Goal: Information Seeking & Learning: Stay updated

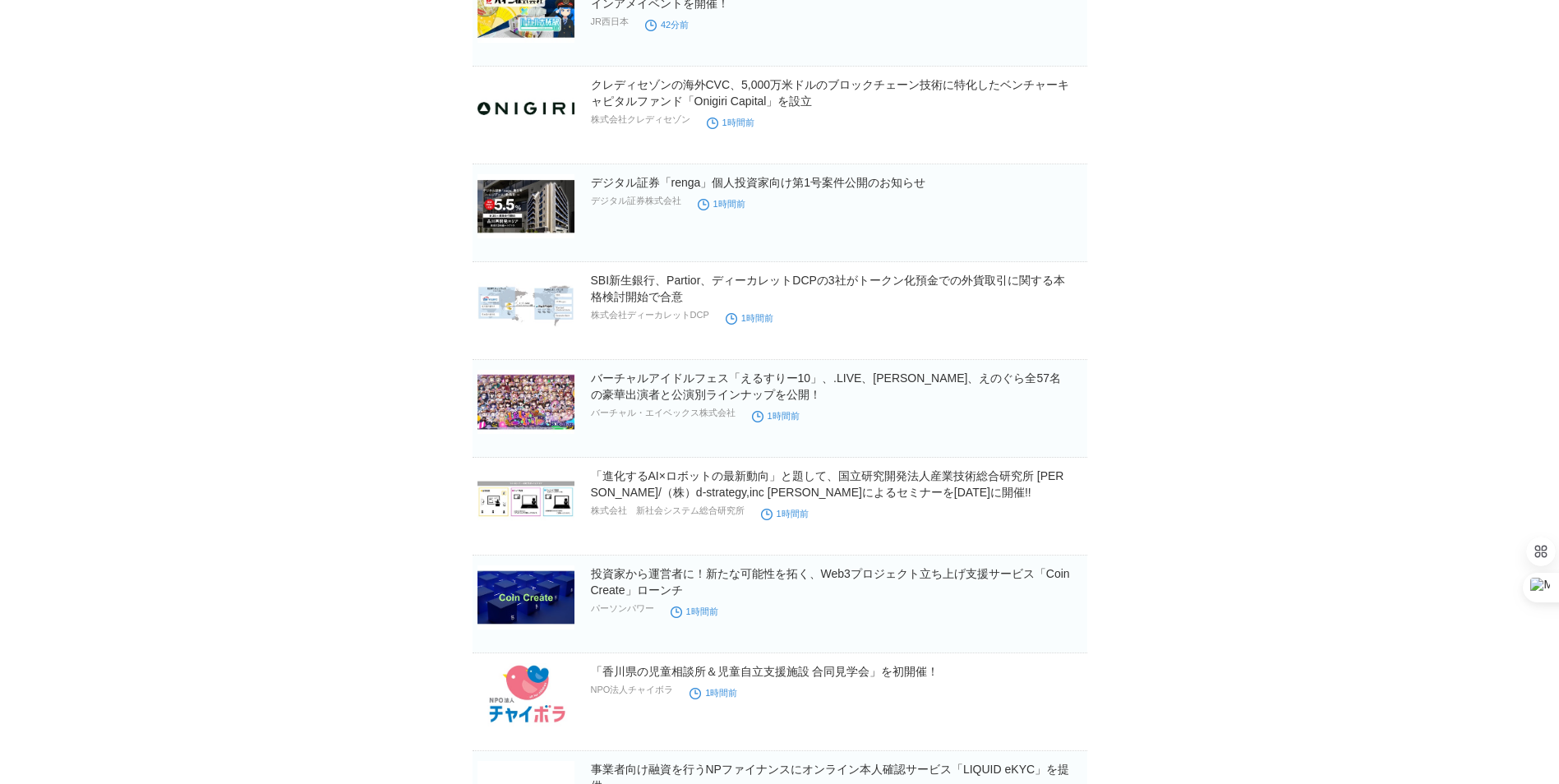
scroll to position [410, 0]
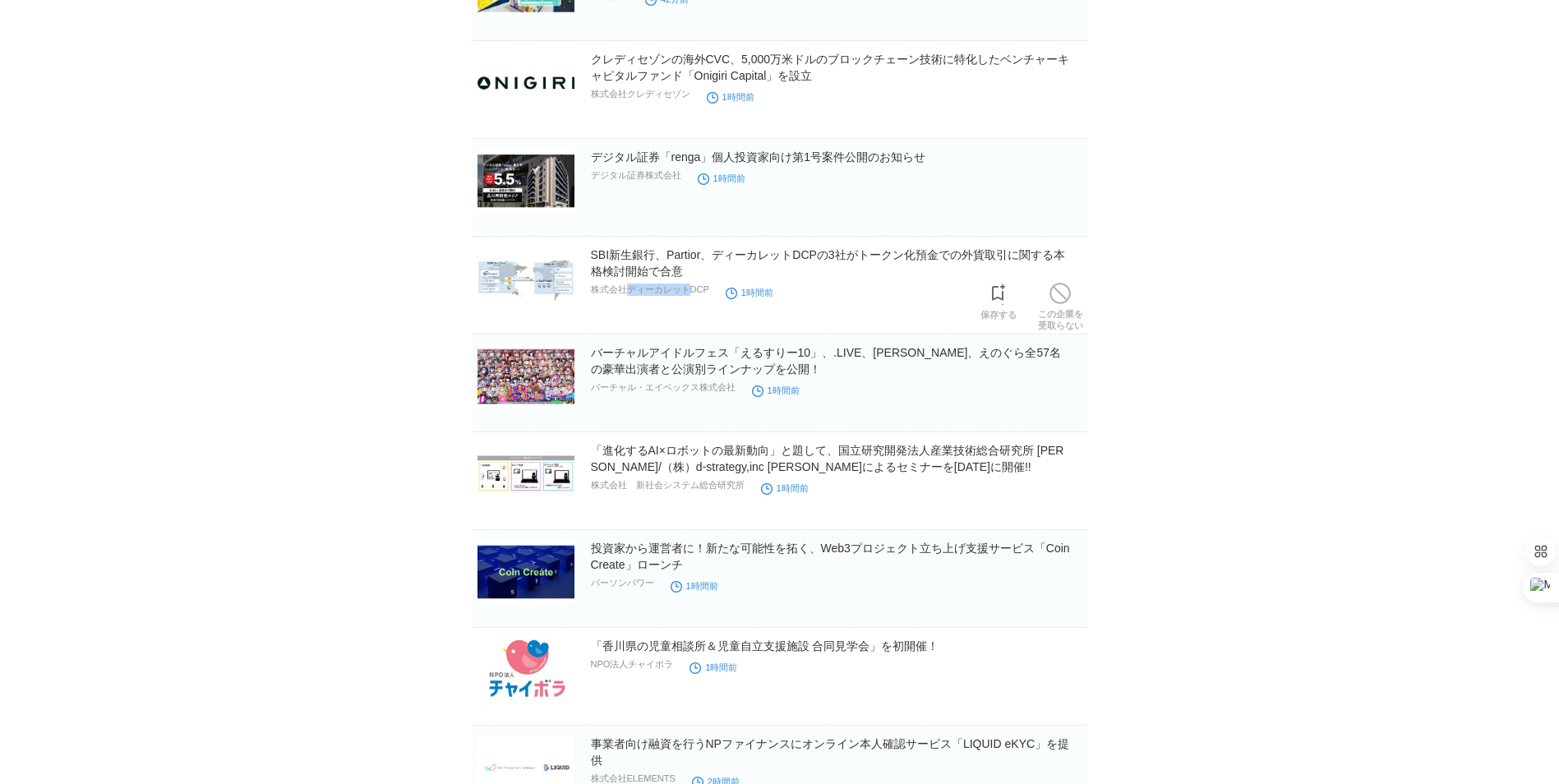
drag, startPoint x: 625, startPoint y: 295, endPoint x: 686, endPoint y: 297, distance: 61.0
click at [686, 296] on p "株式会社ディーカレットDCP" at bounding box center [649, 289] width 118 height 13
copy p "ディーカレット"
drag, startPoint x: 710, startPoint y: 271, endPoint x: 586, endPoint y: 260, distance: 124.5
click at [586, 260] on section "SBI新生銀行、Partior、ディーカレットDCPの3社がトークン化預金での外貨取引に関する本格検討開始で合意 株式会社ディーカレットDCP 1時間前 保存…" at bounding box center [780, 290] width 615 height 88
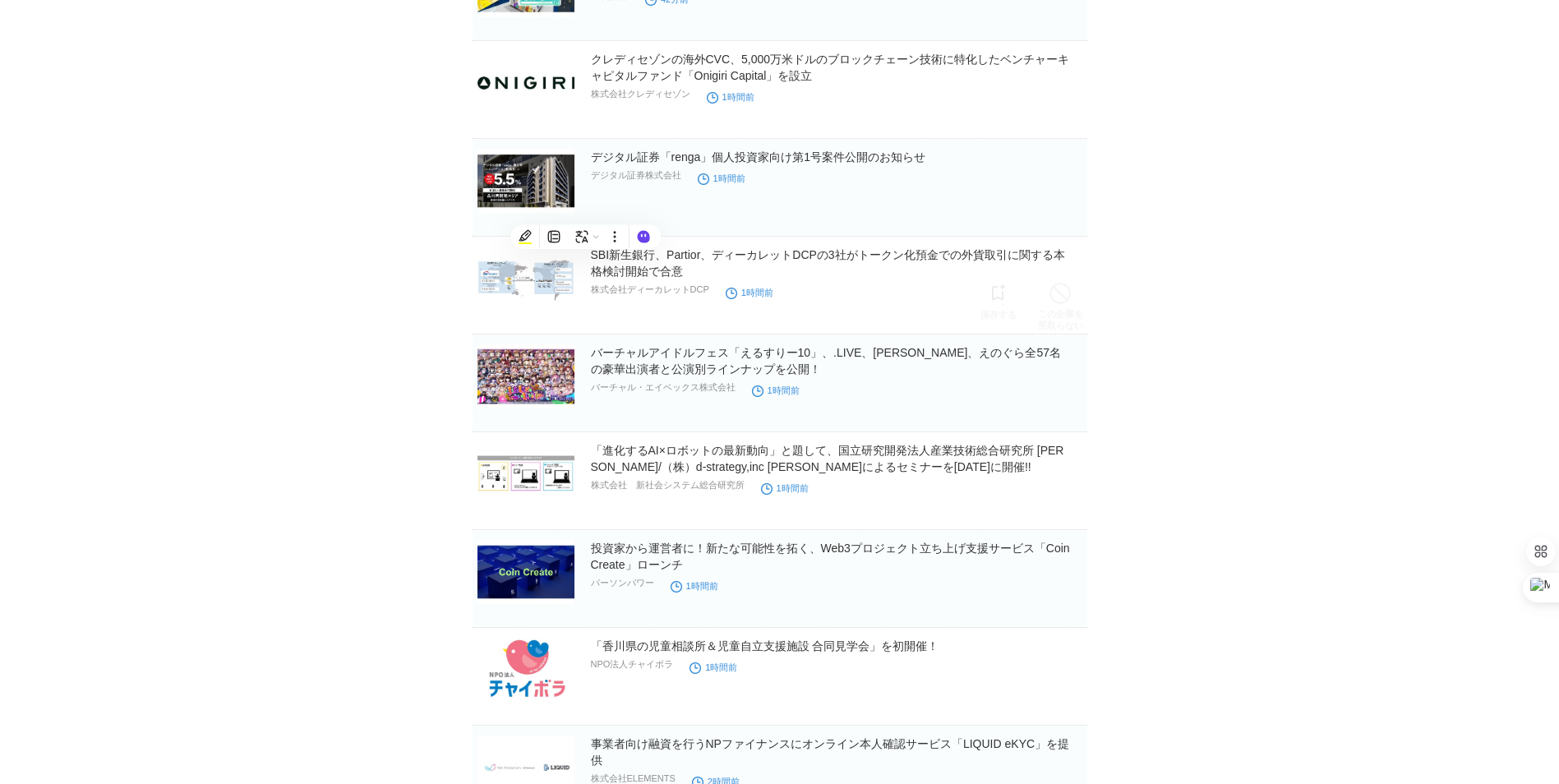
copy link "SBI新生銀行、Partior、ディーカレットDCPの3社がトークン化預金での外貨取引に関する本格検討開始で合意"
click at [666, 259] on link "SBI新生銀行、Partior、ディーカレットDCPの3社がトークン化預金での外貨取引に関する本格検討開始で合意" at bounding box center [828, 262] width 474 height 29
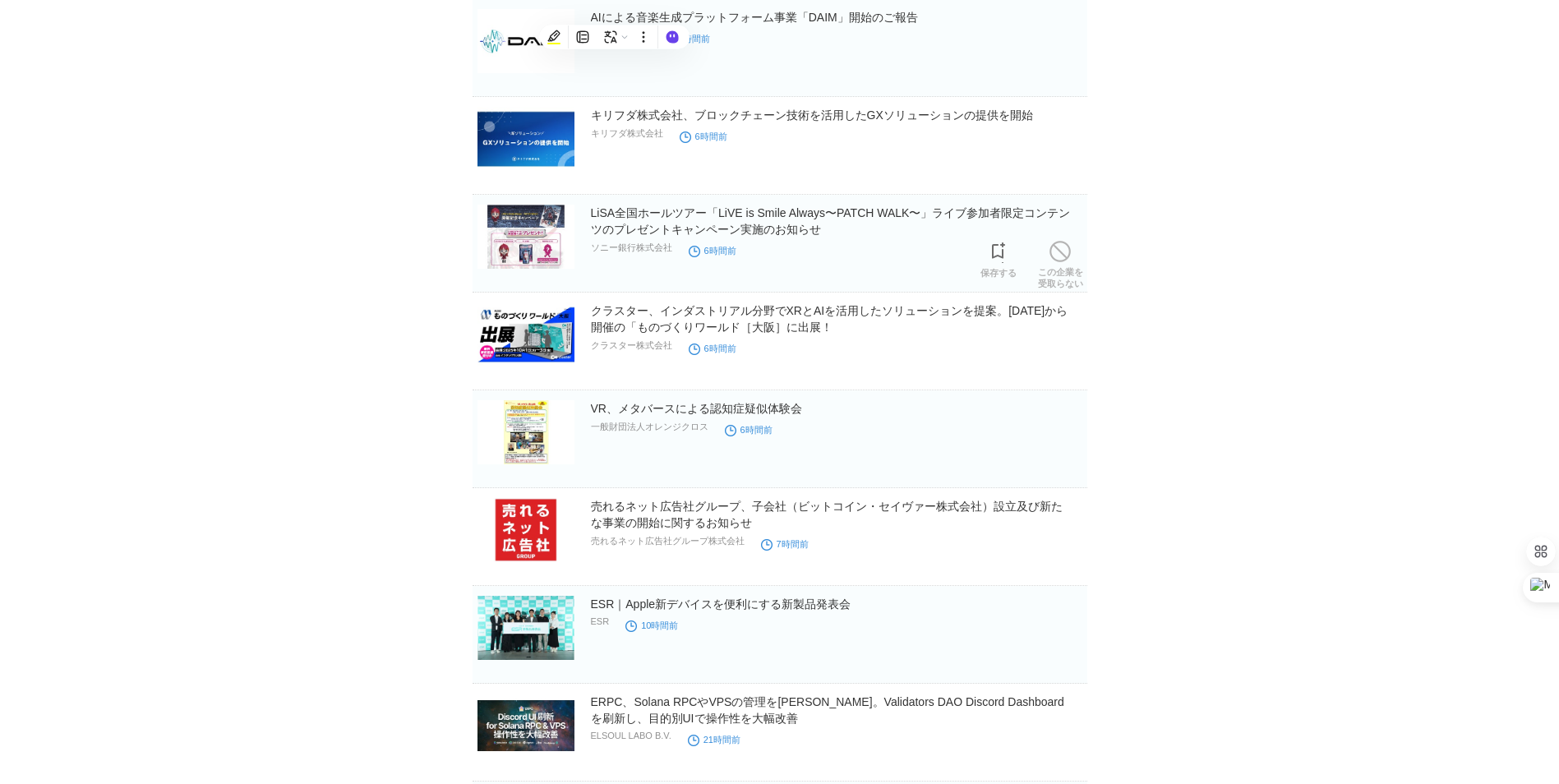
scroll to position [3122, 0]
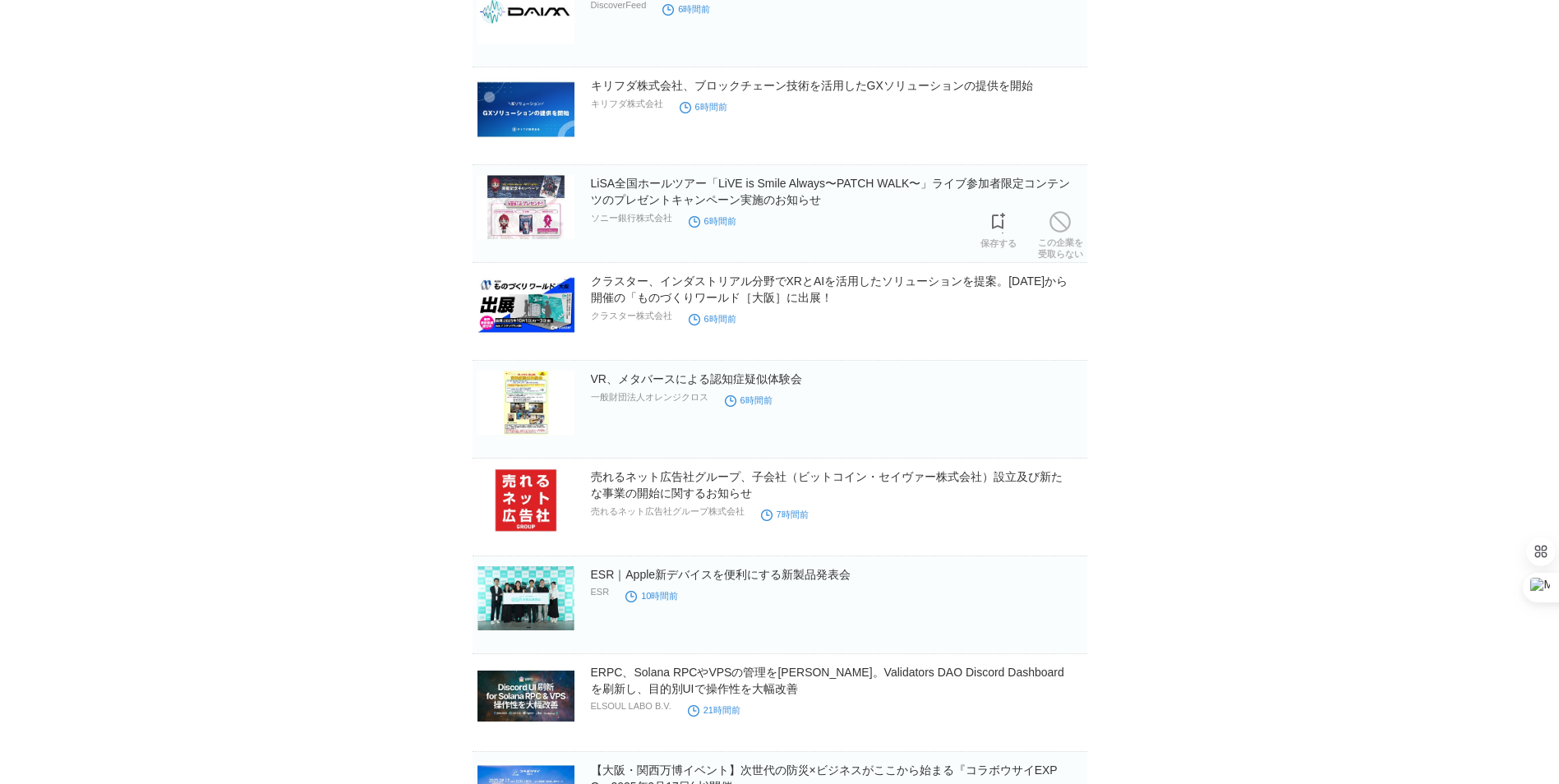
drag, startPoint x: 854, startPoint y: 205, endPoint x: 828, endPoint y: 202, distance: 26.2
click at [877, 202] on h2 "LiSA全国ホールツアー「LiVE is Smile Always〜PATCH WALK〜」ライブ参加者限定コンテンツのプレゼントキャンペーン実施のお知らせ" at bounding box center [837, 191] width 493 height 33
click at [731, 194] on h2 "LiSA全国ホールツアー「LiVE is Smile Always〜PATCH WALK〜」ライブ参加者限定コンテンツのプレゼントキャンペーン実施のお知らせ" at bounding box center [837, 191] width 493 height 33
click at [725, 191] on link "LiSA全国ホールツアー「LiVE is Smile Always〜PATCH WALK〜」ライブ参加者限定コンテンツのプレゼントキャンペーン実施のお知らせ" at bounding box center [830, 191] width 480 height 29
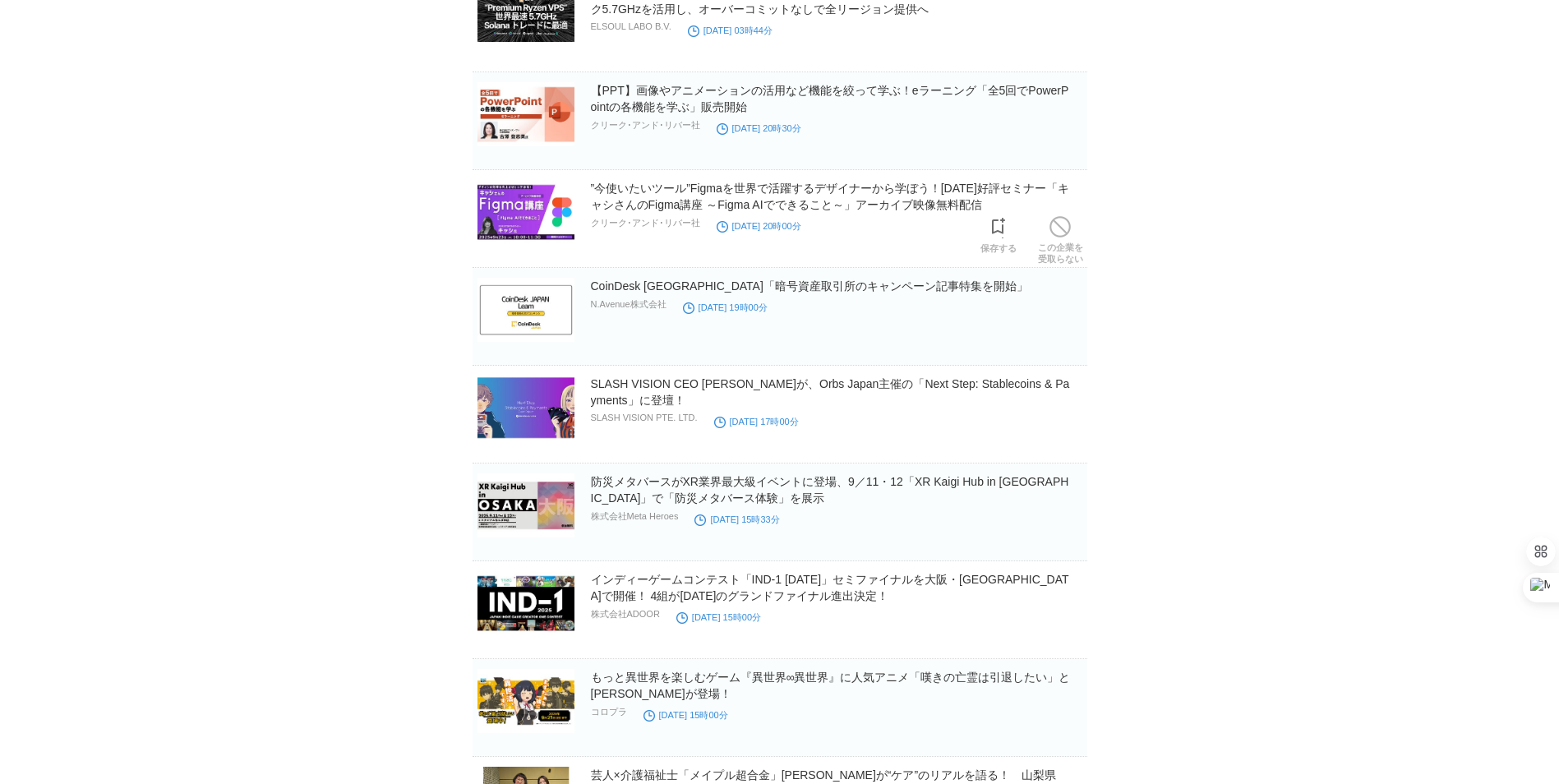
scroll to position [6971, 0]
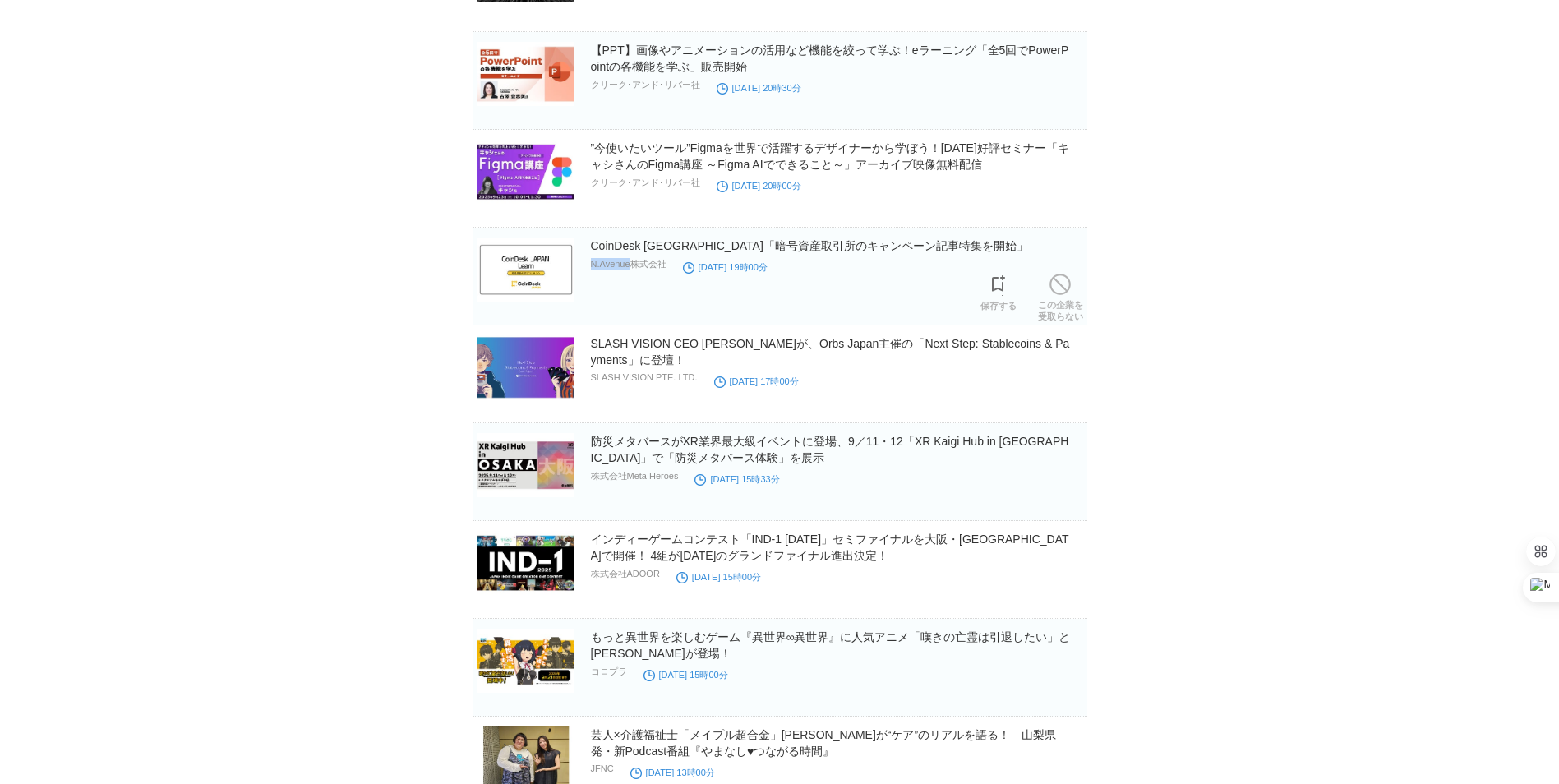
drag, startPoint x: 633, startPoint y: 269, endPoint x: 592, endPoint y: 268, distance: 41.0
click at [592, 268] on p "N.Avenue株式会社" at bounding box center [628, 264] width 75 height 13
copy p "[GEOGRAPHIC_DATA]"
drag, startPoint x: 956, startPoint y: 245, endPoint x: 589, endPoint y: 248, distance: 367.0
click at [589, 248] on section "CoinDesk JAPAN「暗号資産取引所のキャンペーン記事特集を開始」 N.Avenue株式会社 [DATE] 19時00分 保存する この企業を 受取ら…" at bounding box center [780, 276] width 615 height 98
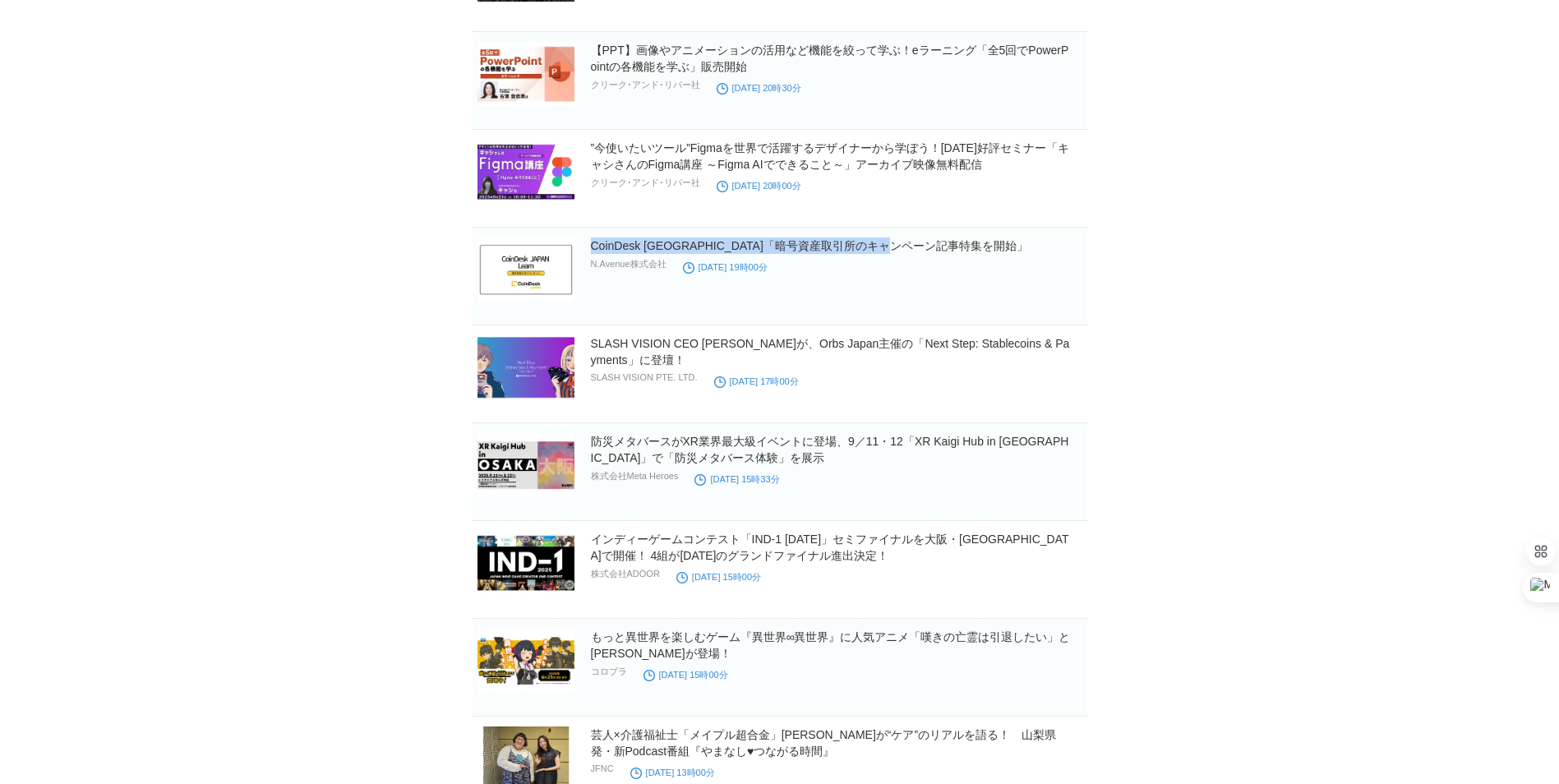
copy link "CoinDesk [GEOGRAPHIC_DATA]「暗号資産取引所のキャンペーン記事特集を開始」"
click at [756, 245] on link "CoinDesk [GEOGRAPHIC_DATA]「暗号資産取引所のキャンペーン記事特集を開始」" at bounding box center [809, 245] width 437 height 13
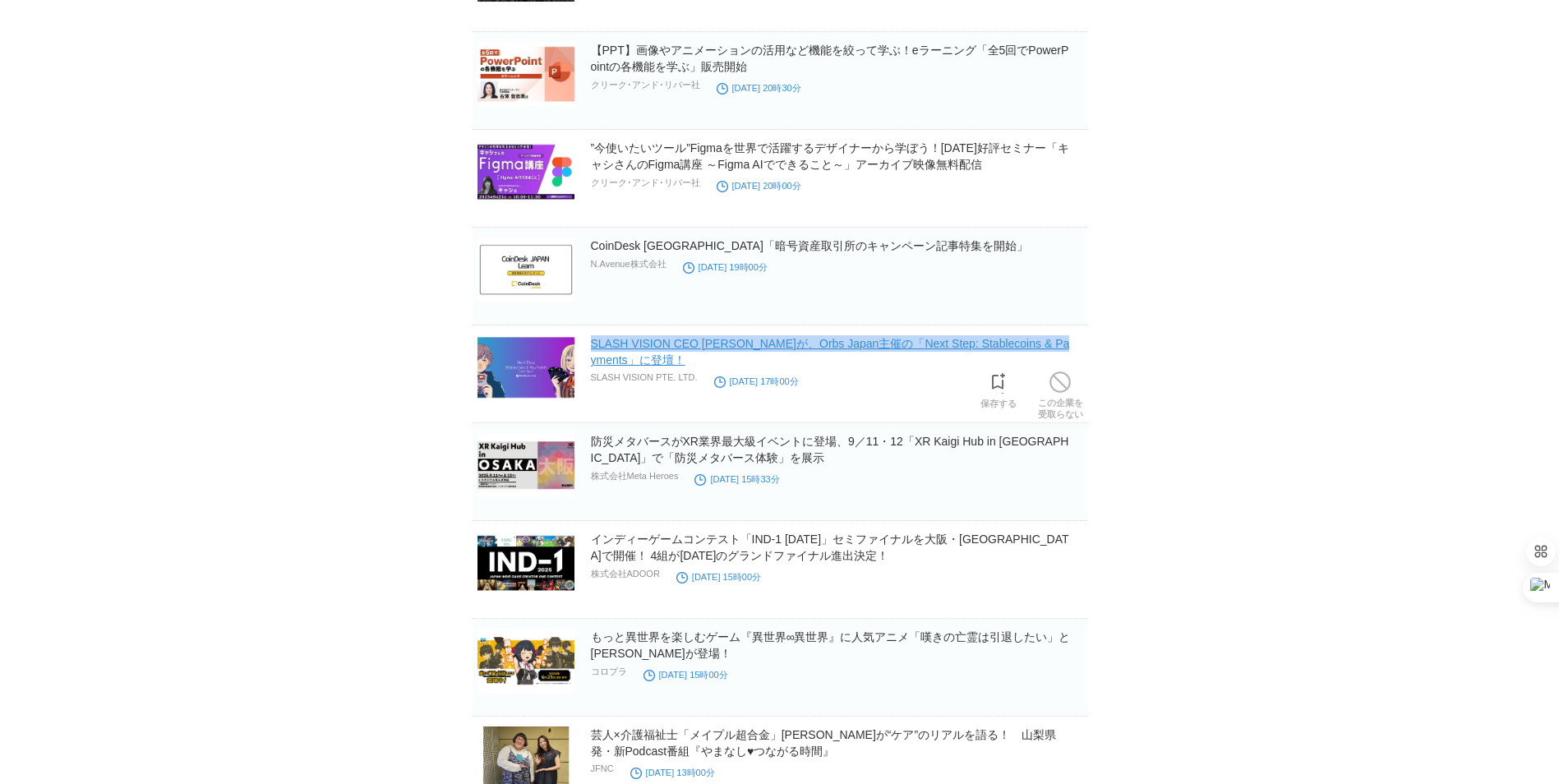
drag, startPoint x: 638, startPoint y: 364, endPoint x: 591, endPoint y: 349, distance: 49.3
click at [591, 349] on h2 "SLASH VISION CEO [PERSON_NAME]が、Orbs Japan主催の「Next Step: Stablecoins & Payments…" at bounding box center [837, 351] width 493 height 33
copy link "SLASH VISION CEO [PERSON_NAME]が、Orbs Japan主催の「Next Step: Stablecoins & Payments…"
click at [746, 350] on link "SLASH VISION CEO [PERSON_NAME]が、Orbs Japan主催の「Next Step: Stablecoins & Payments…" at bounding box center [830, 351] width 479 height 29
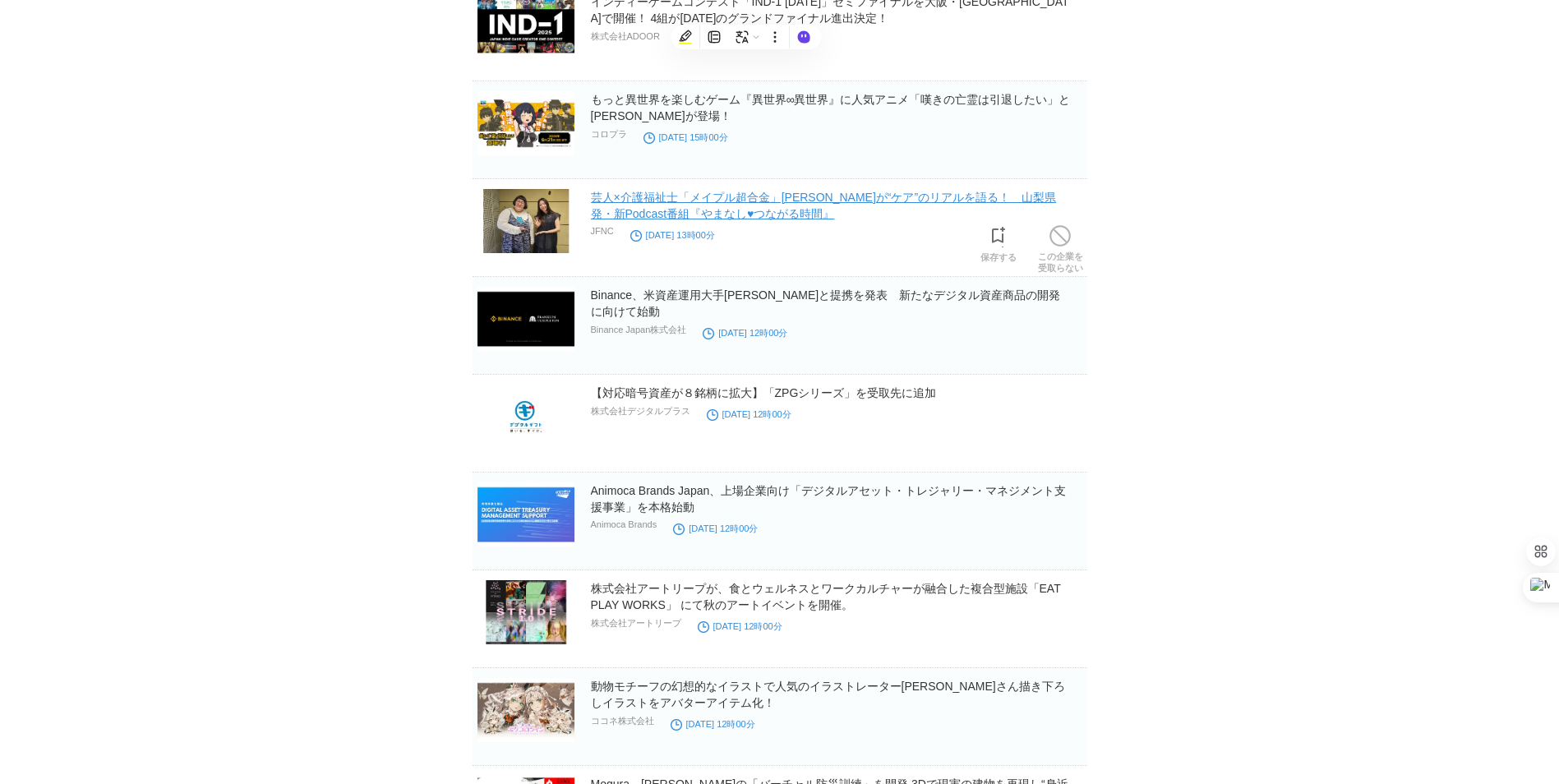
scroll to position [7545, 0]
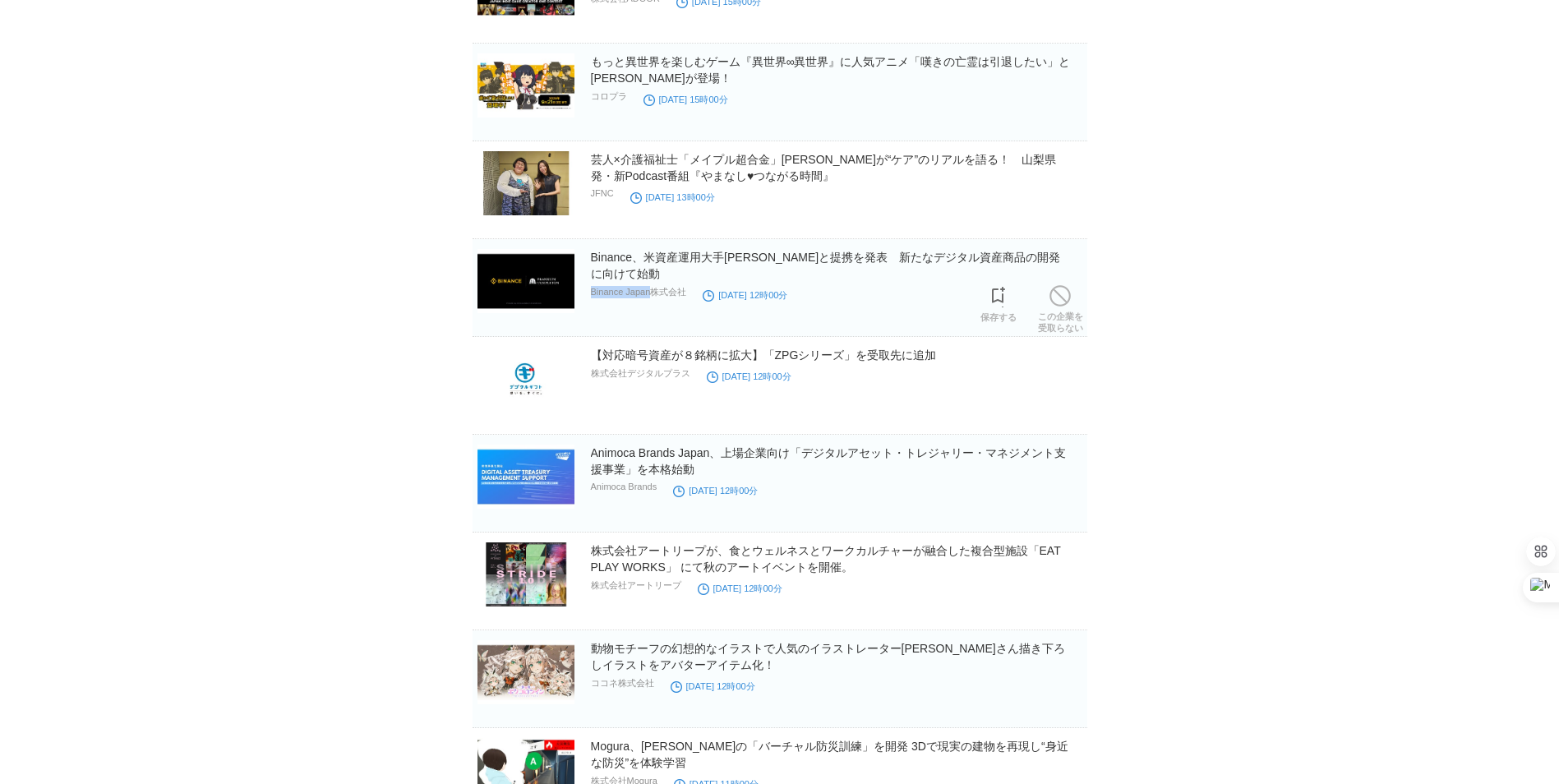
drag, startPoint x: 657, startPoint y: 297, endPoint x: 590, endPoint y: 301, distance: 67.1
click at [591, 298] on p "Binance Japan株式会社" at bounding box center [638, 291] width 96 height 13
copy p "Binance [GEOGRAPHIC_DATA]"
drag, startPoint x: 688, startPoint y: 283, endPoint x: 582, endPoint y: 263, distance: 107.9
click at [582, 263] on section "Binance、米資産運用大手[PERSON_NAME]と提携を発表　新たなデジタル資産商品の開発に向けて始動 Binance Japan株式会社 [DATE…" at bounding box center [780, 287] width 615 height 98
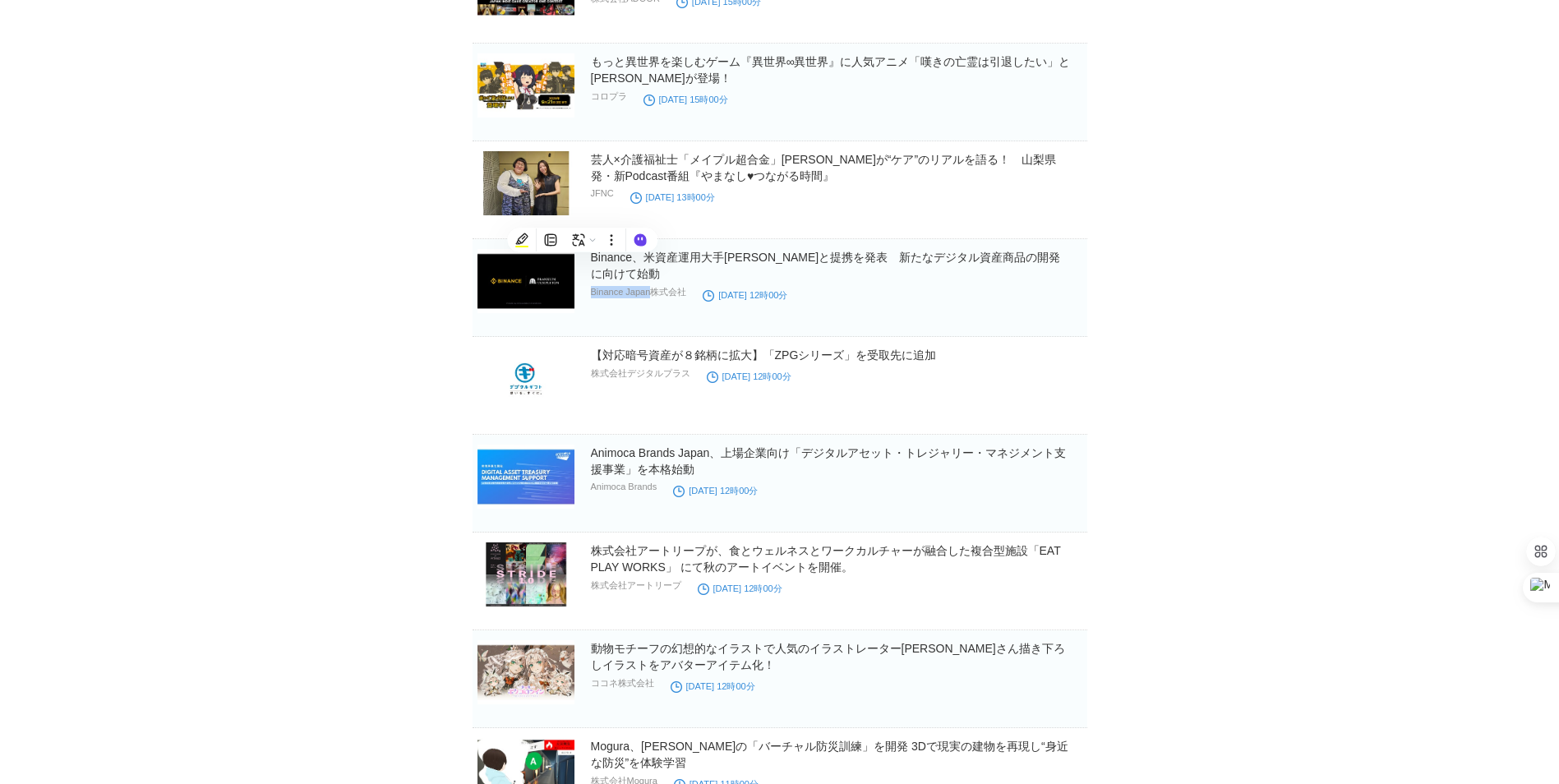
copy link "Binance、米資産運用大手[PERSON_NAME]と提携を発表　新たなデジタル資産商品の開発に向けて始動"
click at [675, 264] on link "Binance、米資産運用大手[PERSON_NAME]と提携を発表　新たなデジタル資産商品の開発に向けて始動" at bounding box center [825, 265] width 470 height 29
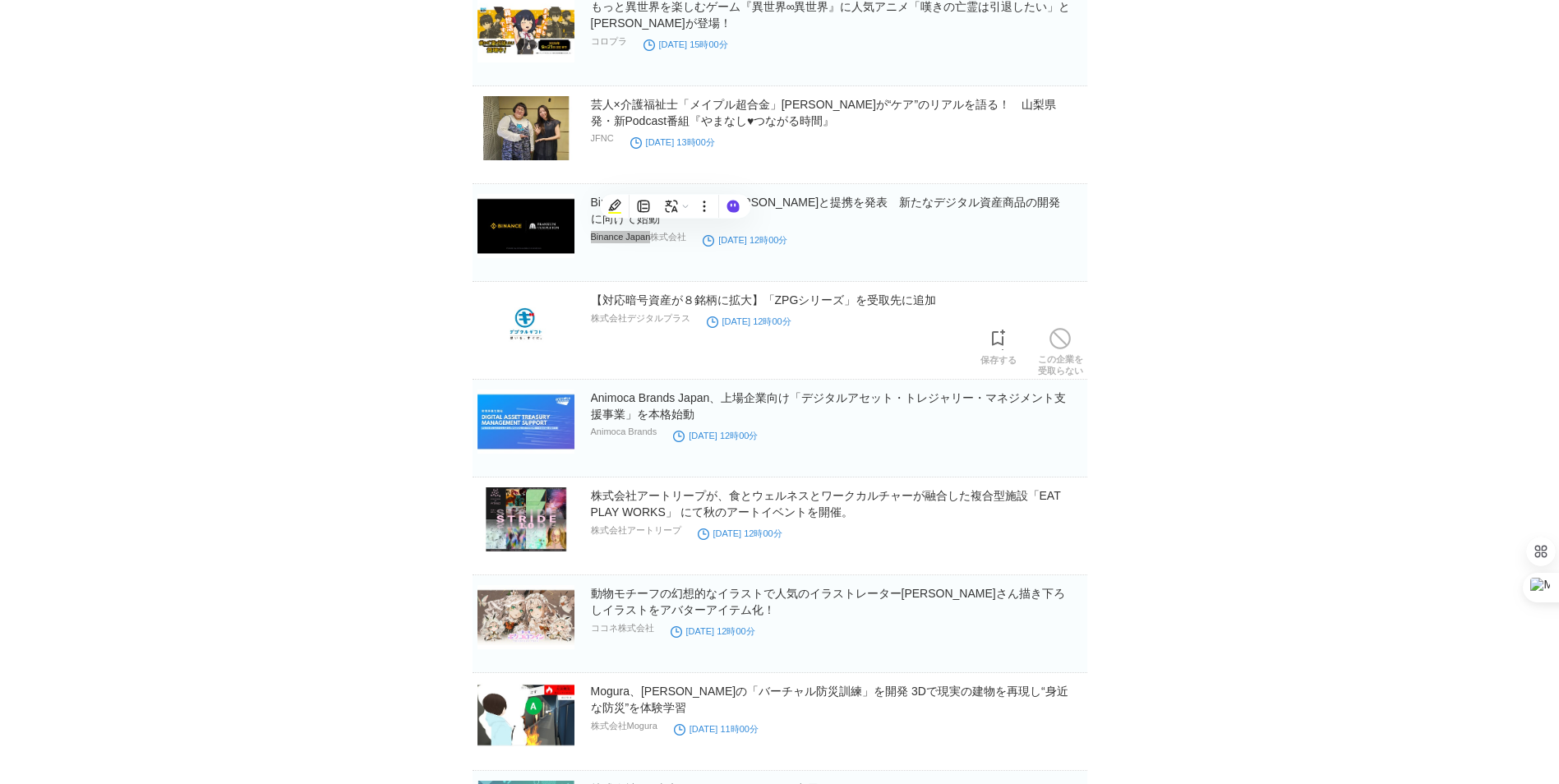
scroll to position [7627, 0]
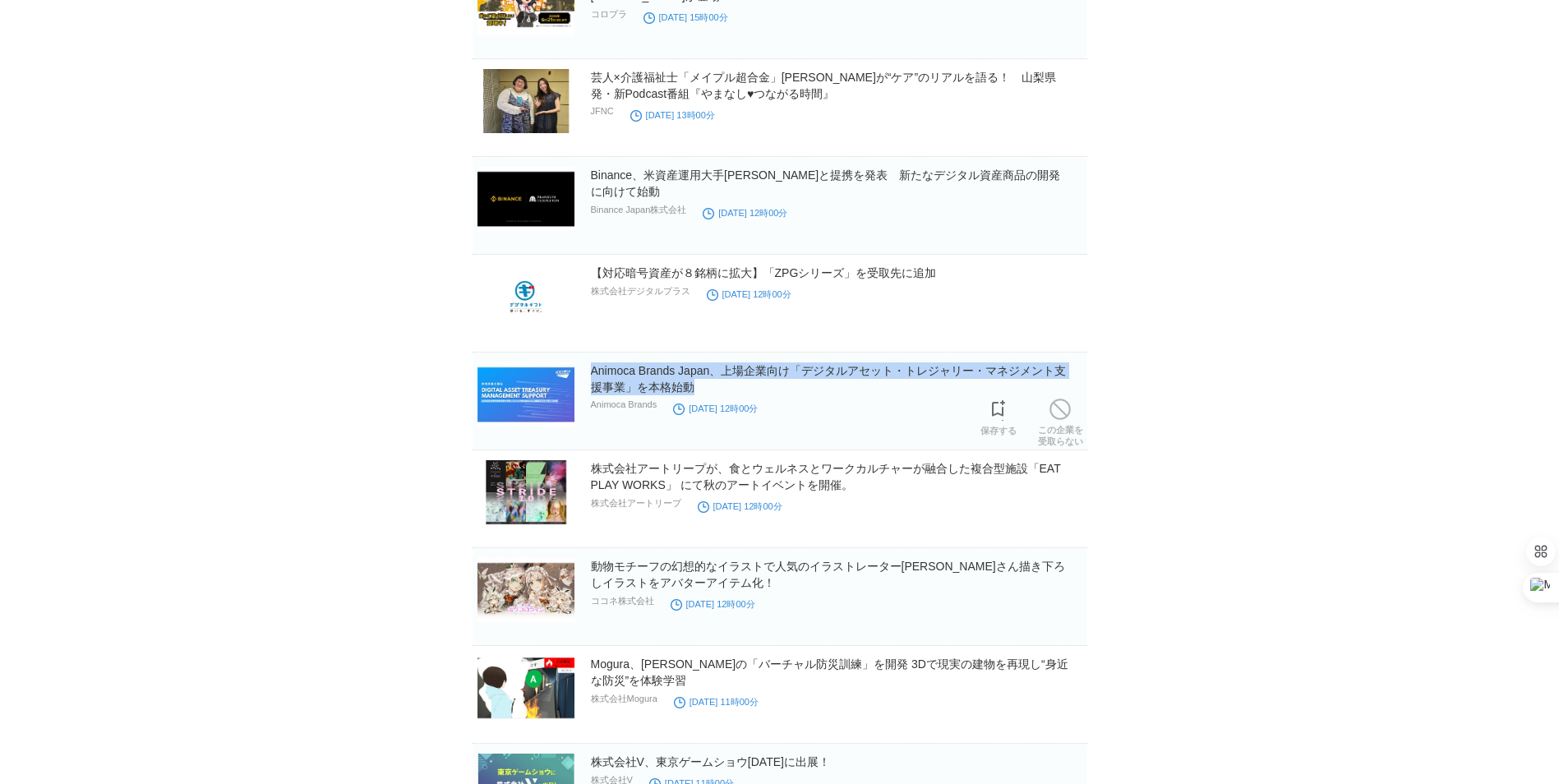
drag, startPoint x: 694, startPoint y: 390, endPoint x: 582, endPoint y: 372, distance: 113.4
click at [582, 372] on section "Animoca Brands Japan、上場企業向け「デジタルアセット・トレジャリー・マネジメント支援事業」を本格始動 Animoca Brands [DA…" at bounding box center [780, 401] width 615 height 98
copy link "Animoca Brands Japan、上場企業向け「デジタルアセット・トレジャリー・マネジメント支援事業」を本格始動"
click at [709, 380] on link "Animoca Brands Japan、上場企業向け「デジタルアセット・トレジャリー・マネジメント支援事業」を本格始動" at bounding box center [829, 379] width 476 height 29
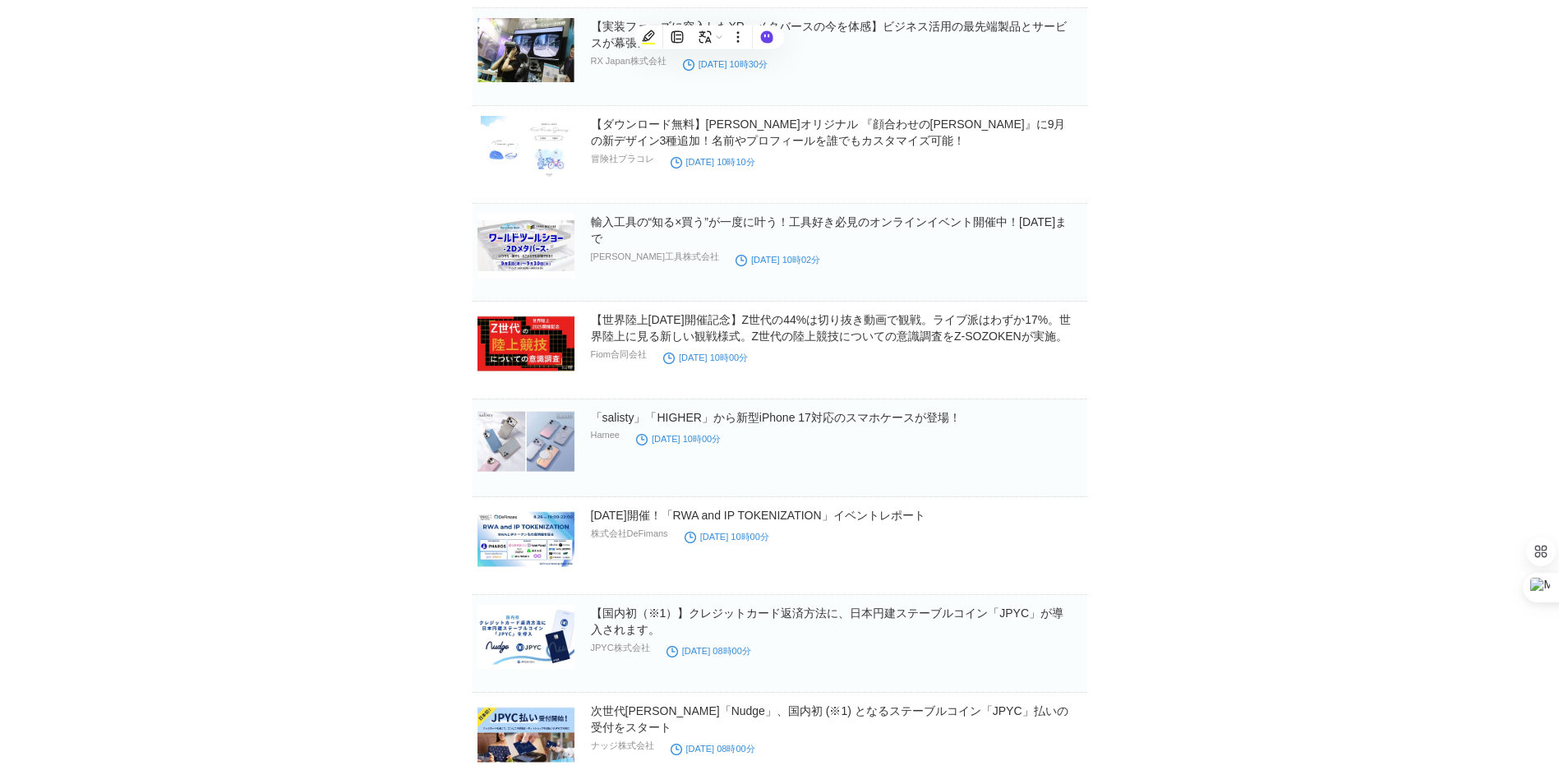
scroll to position [8778, 0]
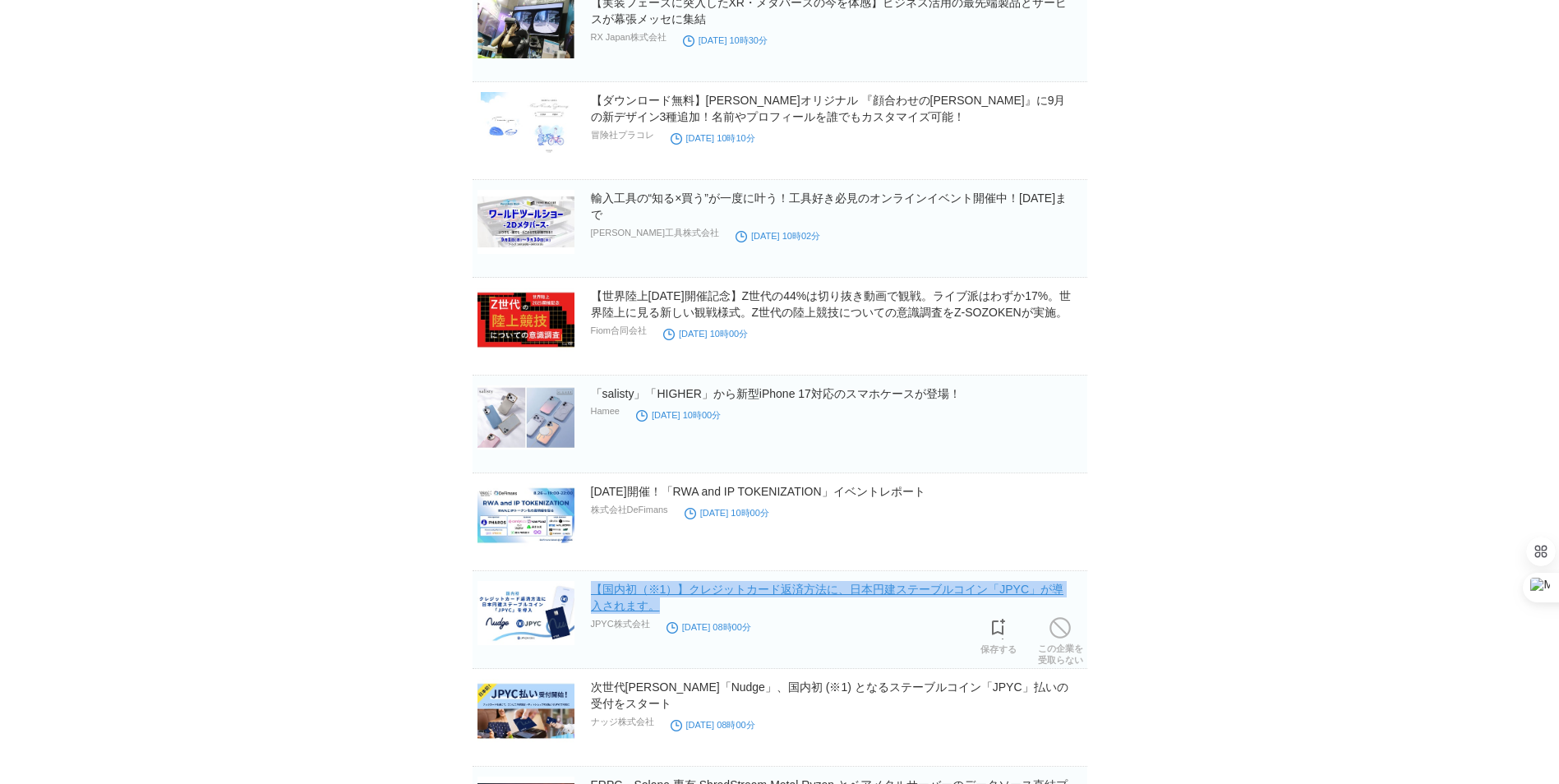
drag, startPoint x: 678, startPoint y: 612, endPoint x: 591, endPoint y: 591, distance: 89.5
click at [591, 591] on h2 "【国内初（※1）】クレジットカード返済方法に、日本円建ステーブルコイン「JPYC」が導入されます。" at bounding box center [837, 596] width 493 height 33
copy link "【国内初（※1）】クレジットカード返済方法に、日本円建ステーブルコイン「JPYC」が導入されます。"
click at [624, 596] on link "【国内初（※1）】クレジットカード返済方法に、日本円建ステーブルコイン「JPYC」が導入されます。" at bounding box center [827, 596] width 473 height 29
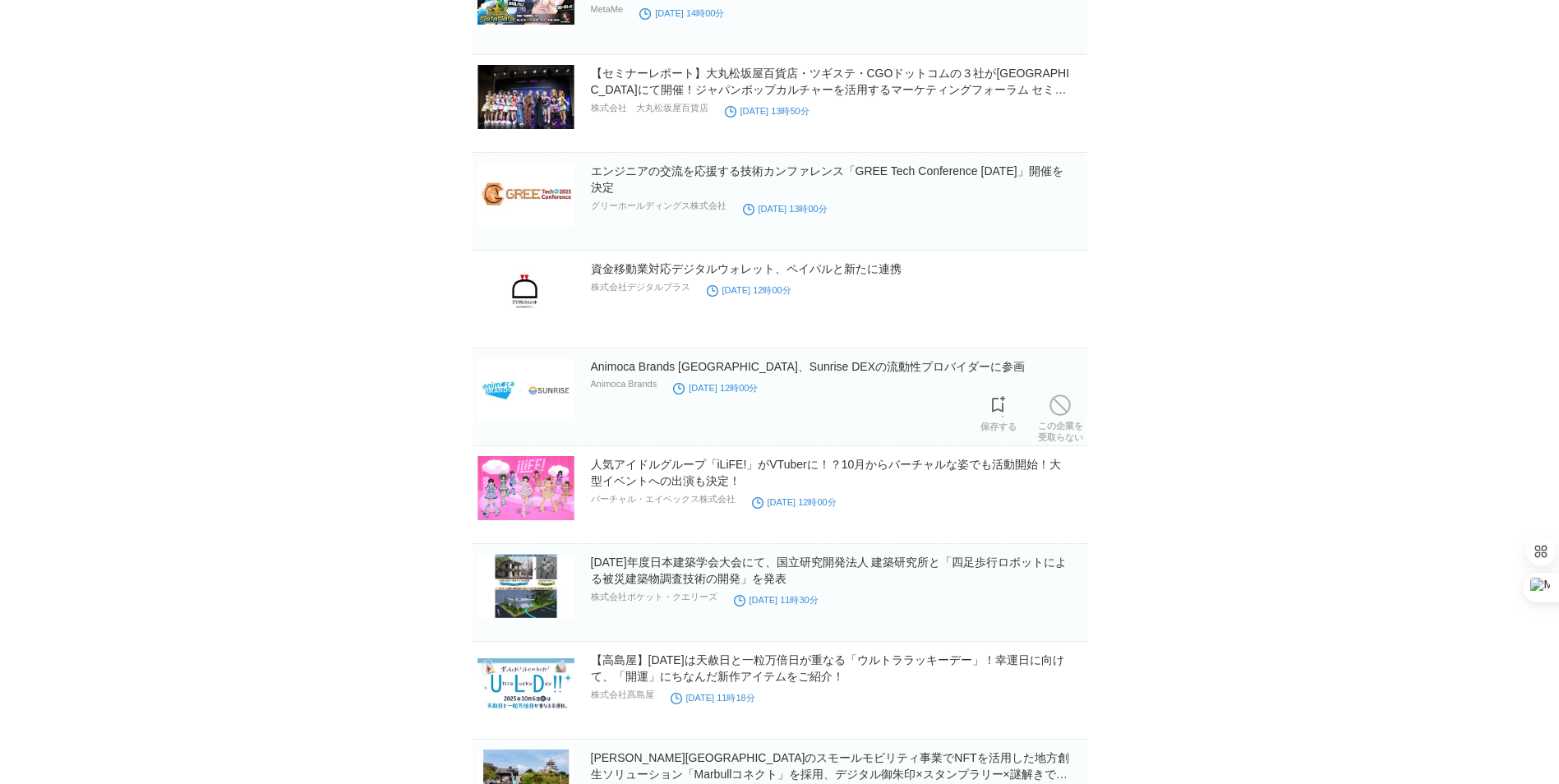
scroll to position [10388, 0]
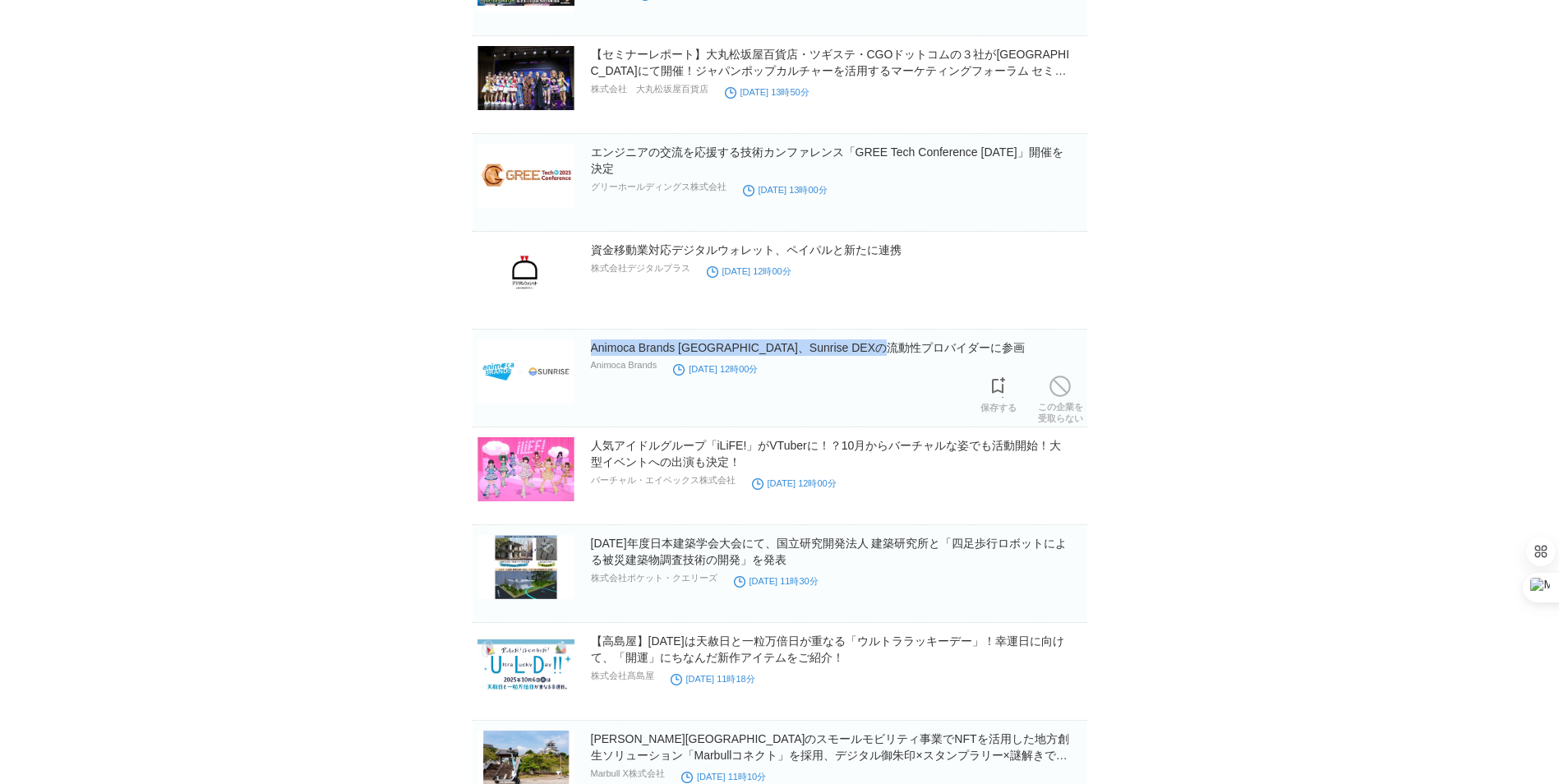
drag, startPoint x: 959, startPoint y: 351, endPoint x: 589, endPoint y: 355, distance: 370.0
click at [589, 355] on section "Animoca Brands [GEOGRAPHIC_DATA]、Sunrise DEXの流動性プロバイダーに参画 Animoca Brands [DATE]…" at bounding box center [780, 378] width 615 height 98
copy link "Animoca Brands [GEOGRAPHIC_DATA]、Sunrise DEXの流動性プロバイダーに参画"
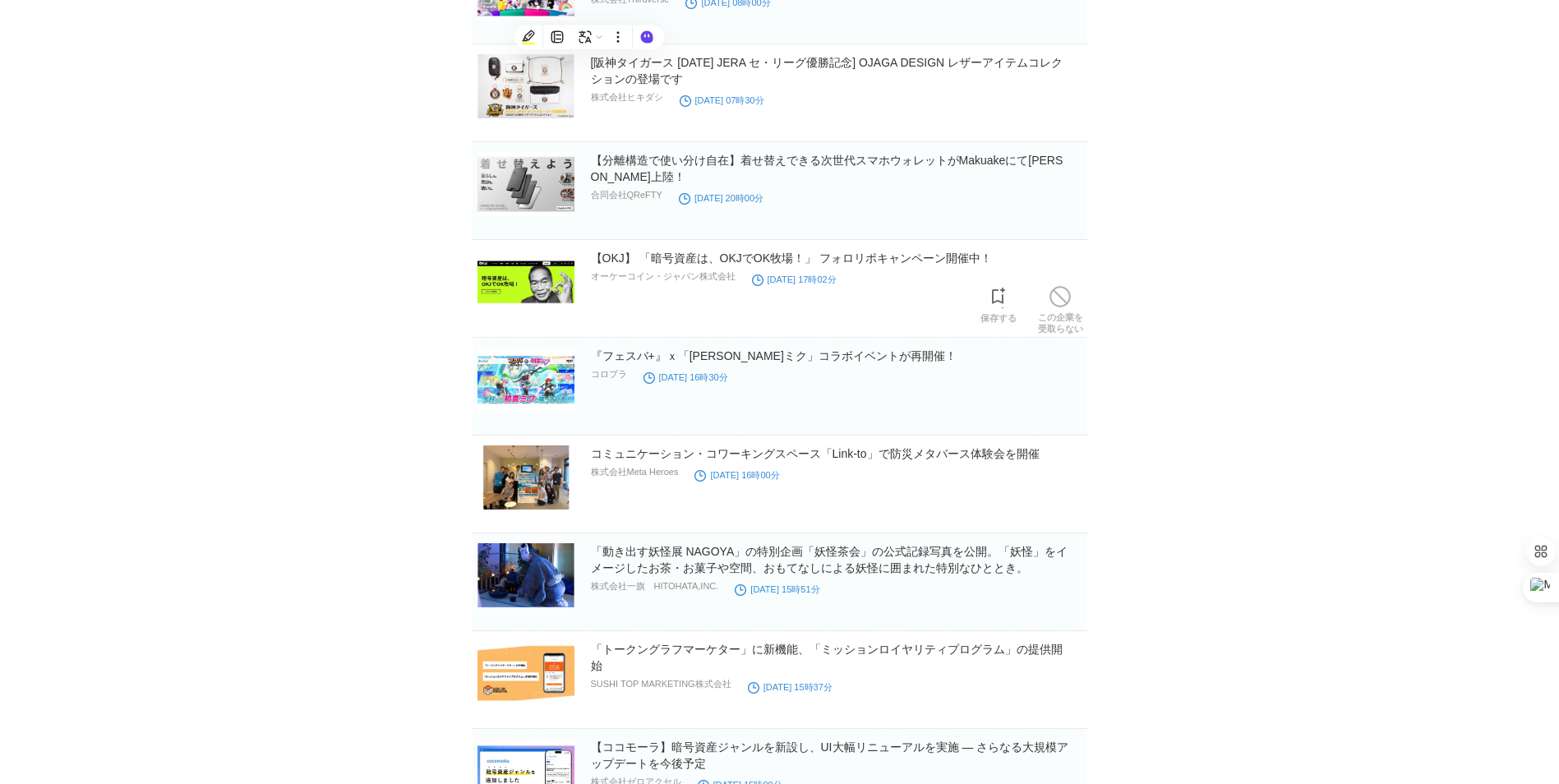
scroll to position [12754, 0]
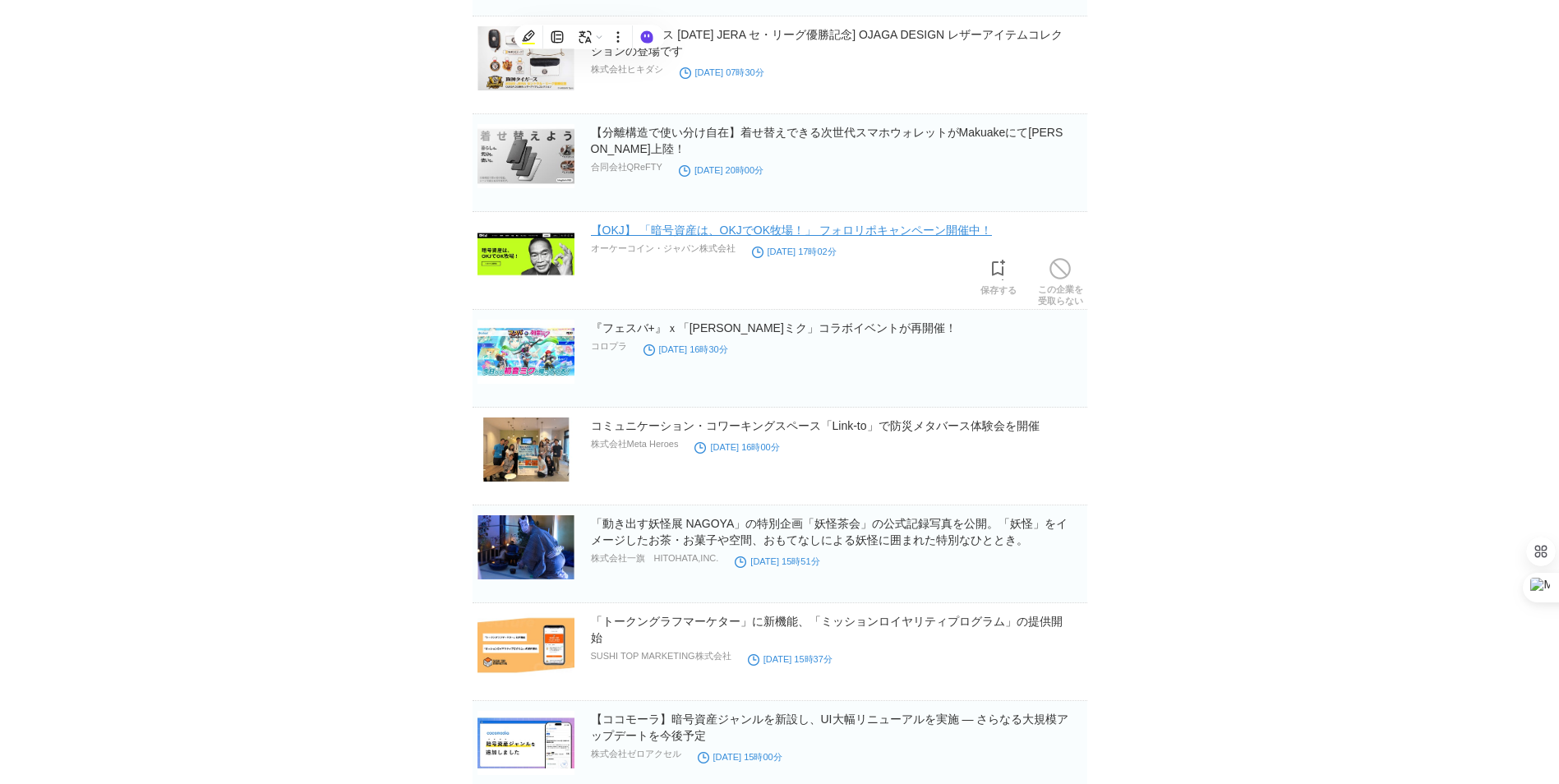
click at [689, 234] on link "【OKJ】 「暗号資産は、OKJでOK牧場！」 フォロリポキャンペーン開催中！" at bounding box center [791, 230] width 401 height 13
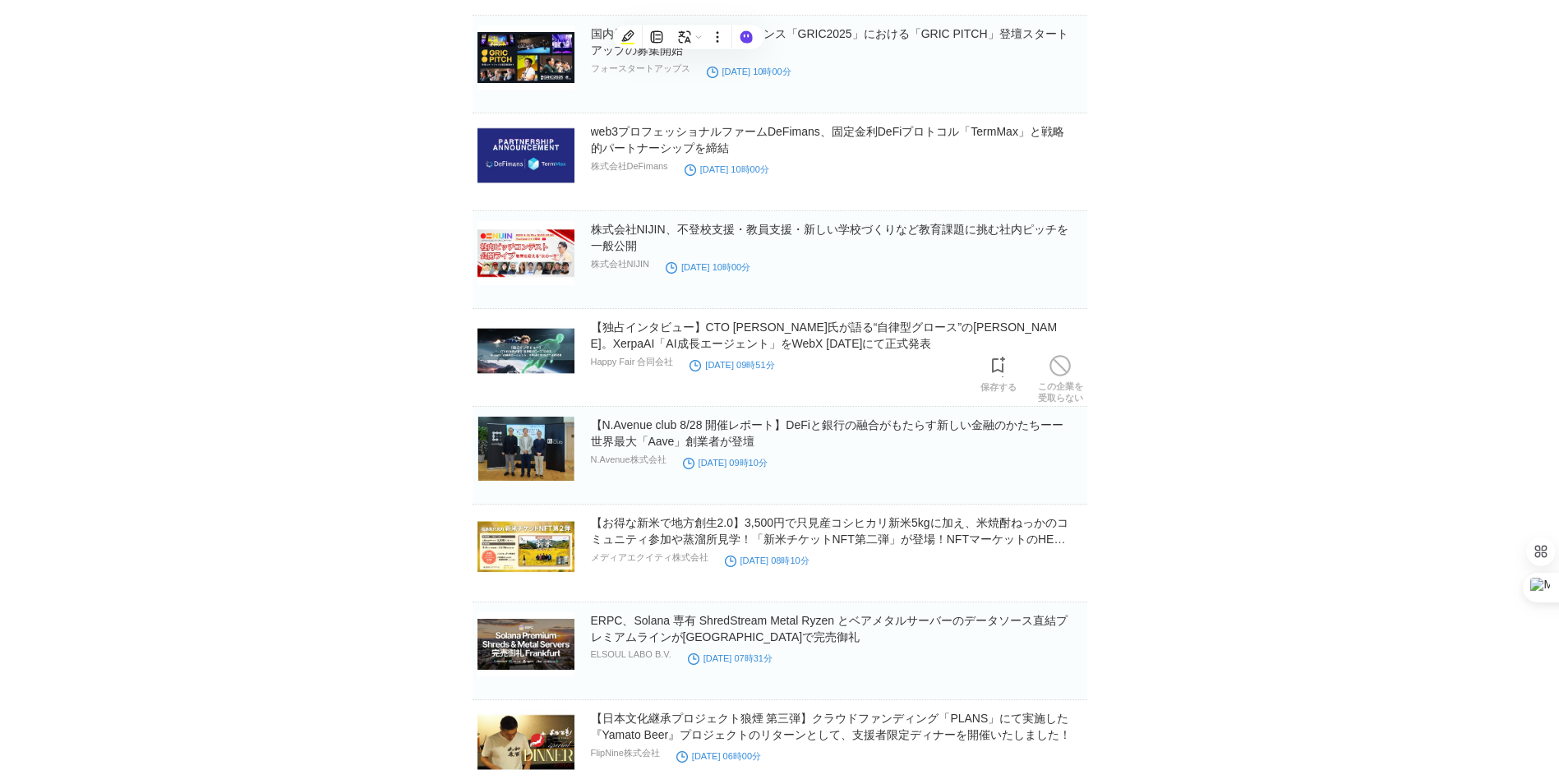
scroll to position [14890, 0]
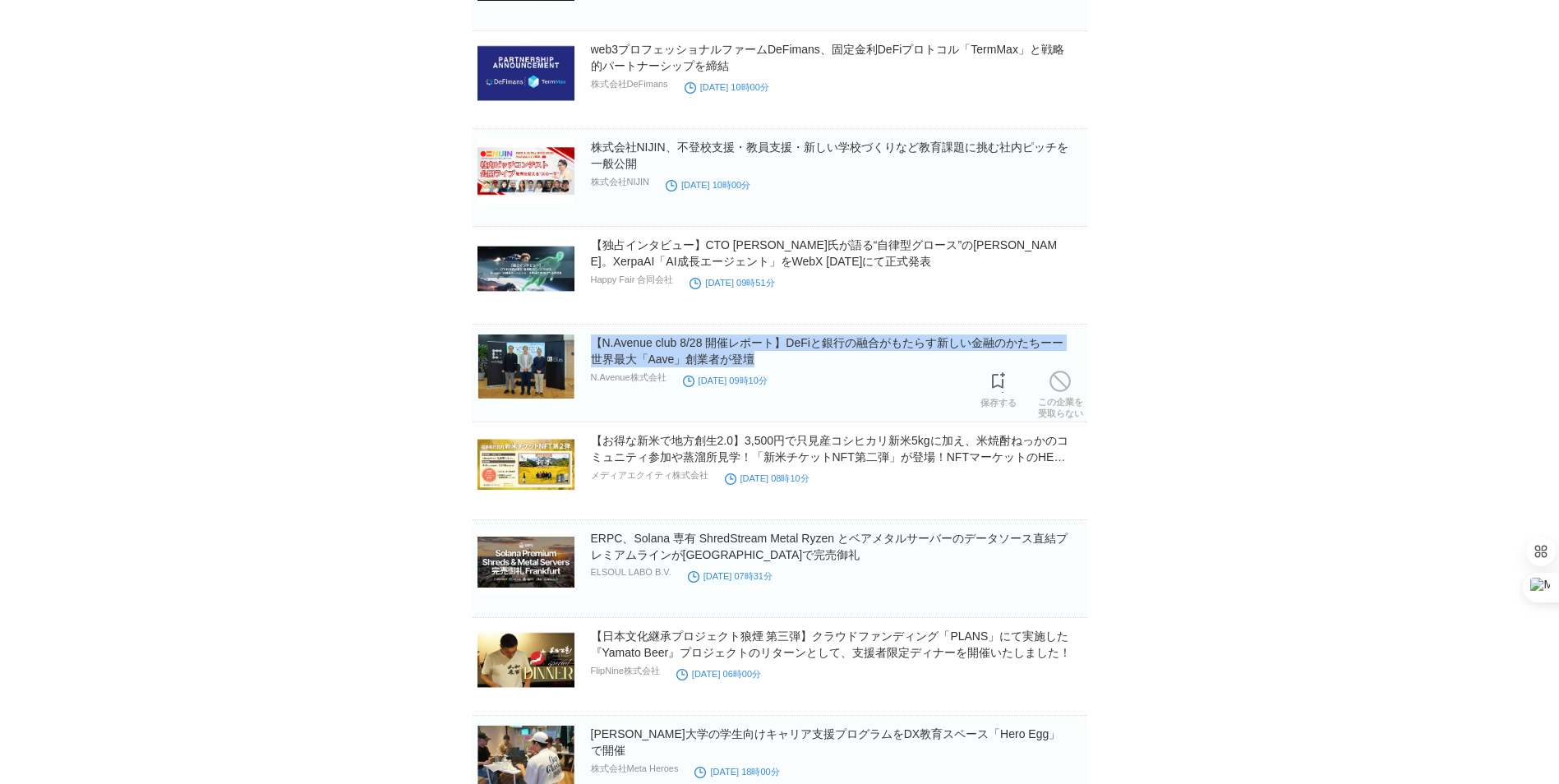
drag, startPoint x: 785, startPoint y: 365, endPoint x: 579, endPoint y: 348, distance: 206.7
click at [579, 348] on section "【N.Avenue club 8/28 開催レポート】DeFiと銀行の融合がもたらす新しい金融のかたちーー世界最大「Aave」創業者が登壇 N.Avenue株…" at bounding box center [780, 373] width 615 height 98
click at [671, 358] on link "【N.Avenue club 8/28 開催レポート】DeFiと銀行の融合がもたらす新しい金融のかたちーー世界最大「Aave」創業者が登壇" at bounding box center [827, 350] width 472 height 29
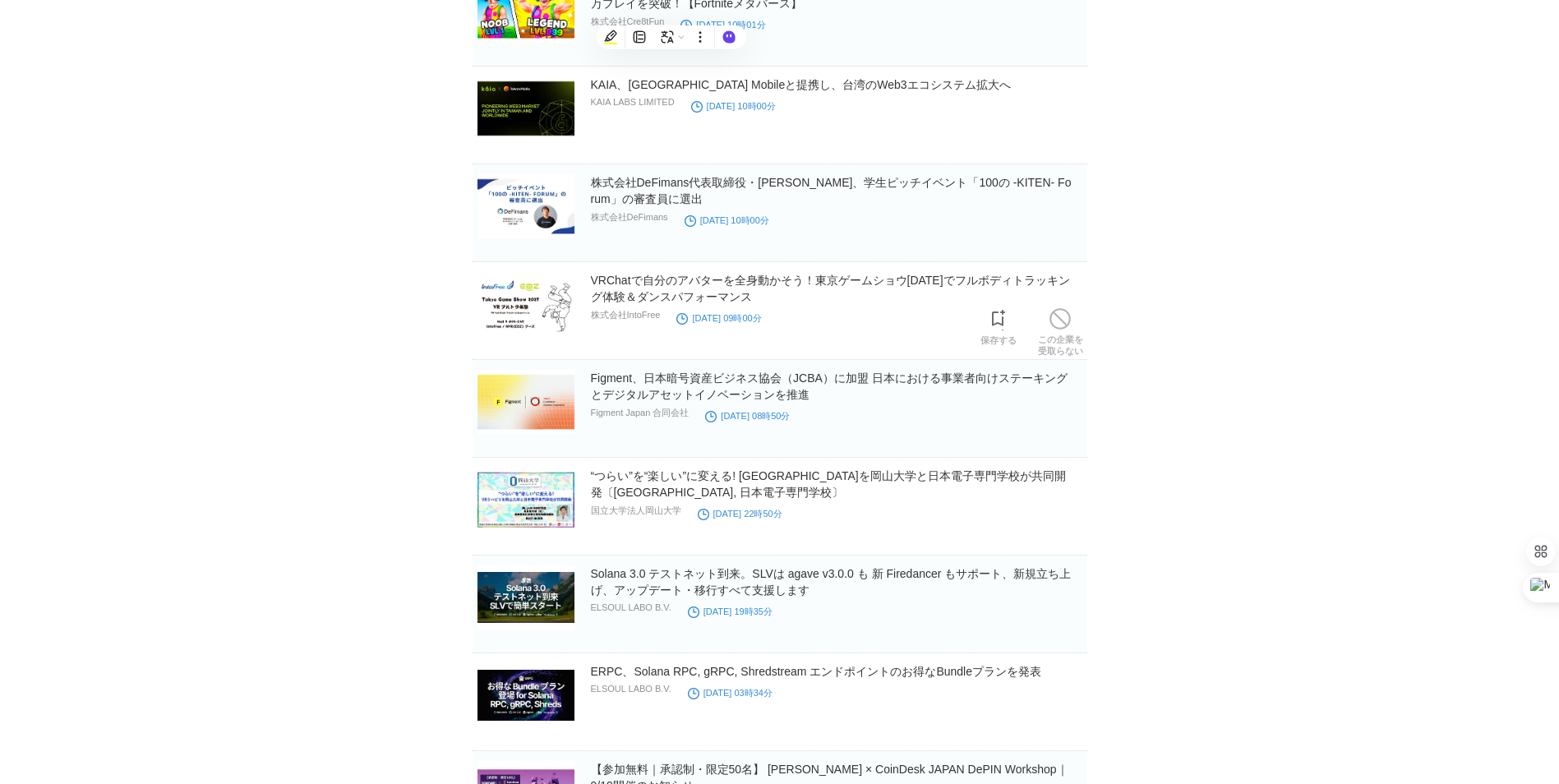
scroll to position [16829, 0]
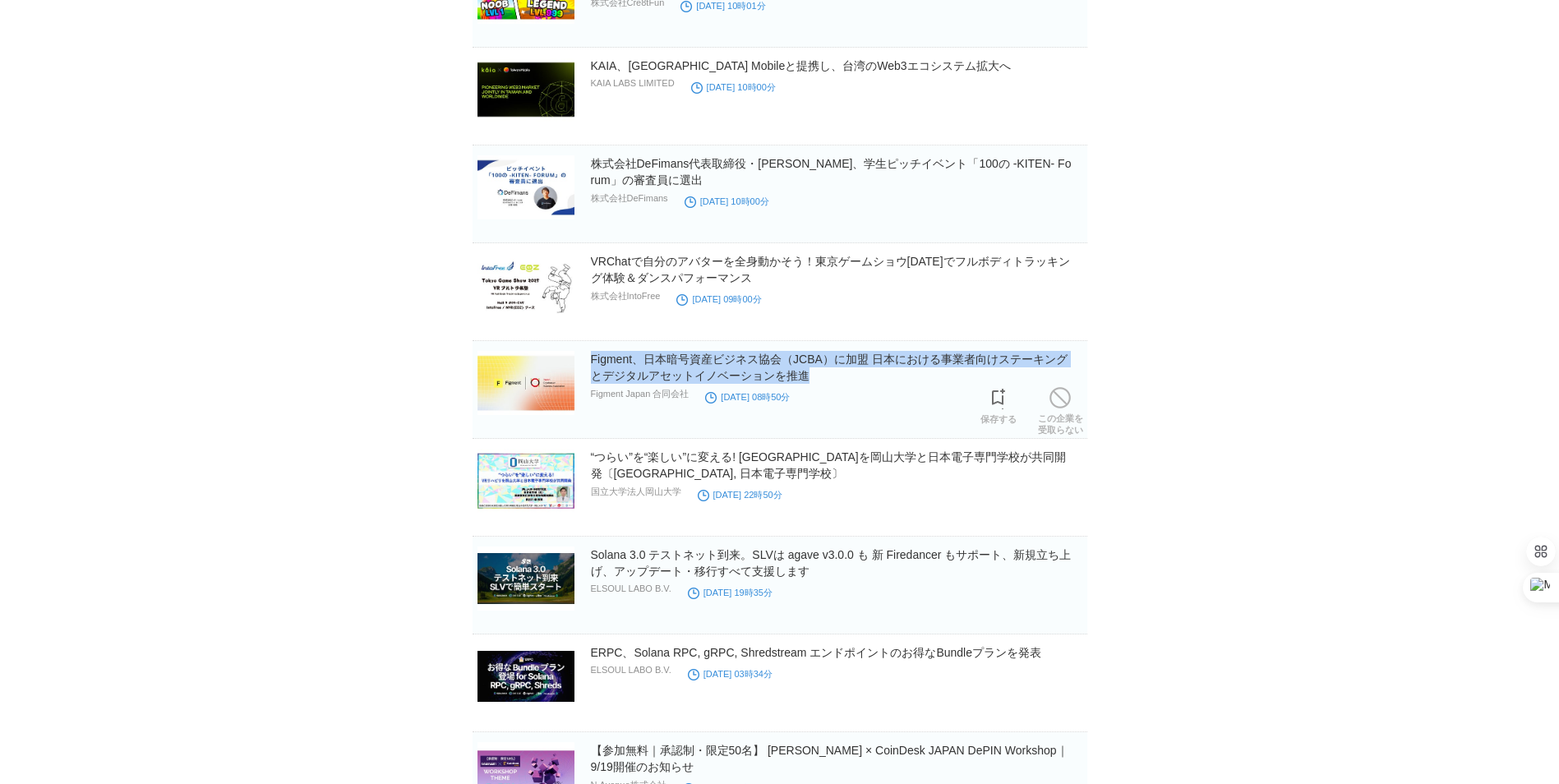
drag, startPoint x: 829, startPoint y: 379, endPoint x: 580, endPoint y: 364, distance: 249.5
click at [580, 364] on section "Figment、日本暗号資産ビジネス協会（JCBA）に加盟 日本における事業者向けステーキングとデジタルアセットイノベーションを推進 Figment Japa…" at bounding box center [780, 389] width 615 height 98
click at [695, 382] on link "Figment、日本暗号資産ビジネス協会（JCBA）に加盟 日本における事業者向けステーキングとデジタルアセットイノベーションを推進" at bounding box center [829, 367] width 477 height 29
